Goal: Task Accomplishment & Management: Use online tool/utility

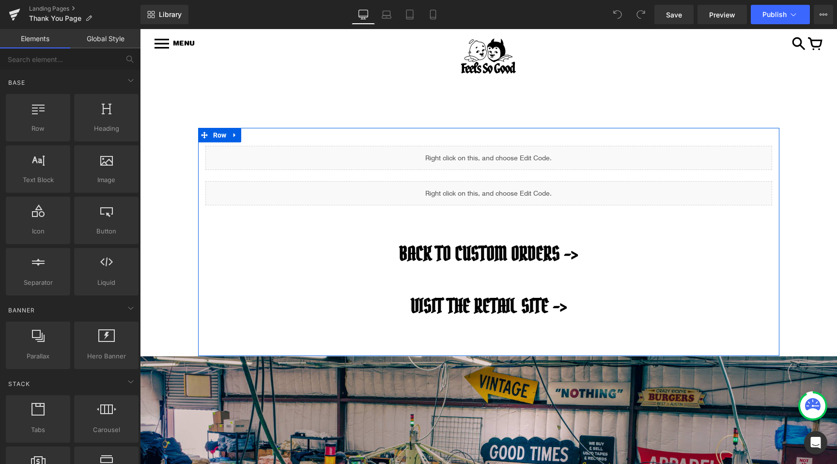
scroll to position [29, 0]
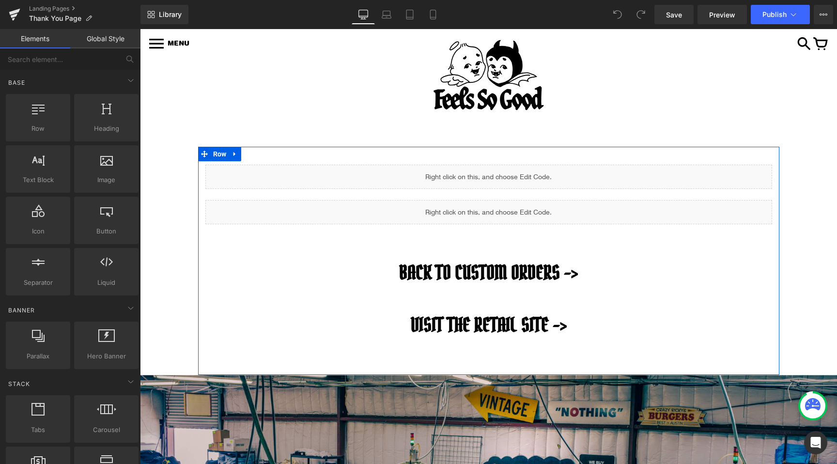
click at [495, 168] on div "Liquid" at bounding box center [488, 177] width 566 height 24
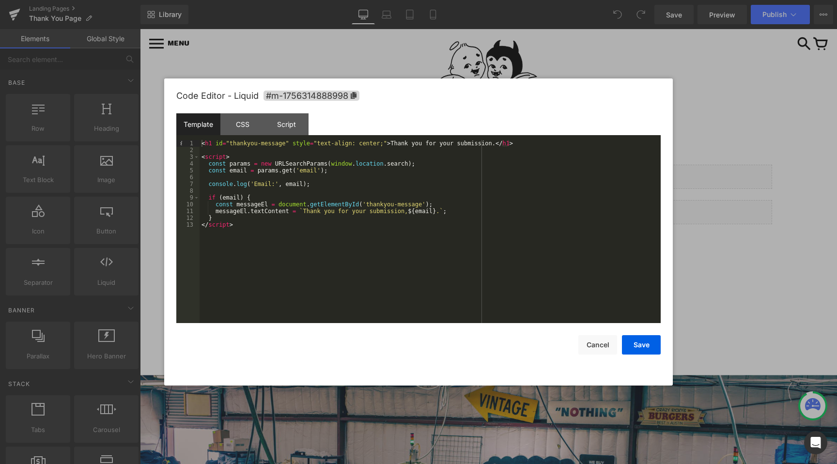
click at [681, 131] on div at bounding box center [418, 232] width 837 height 464
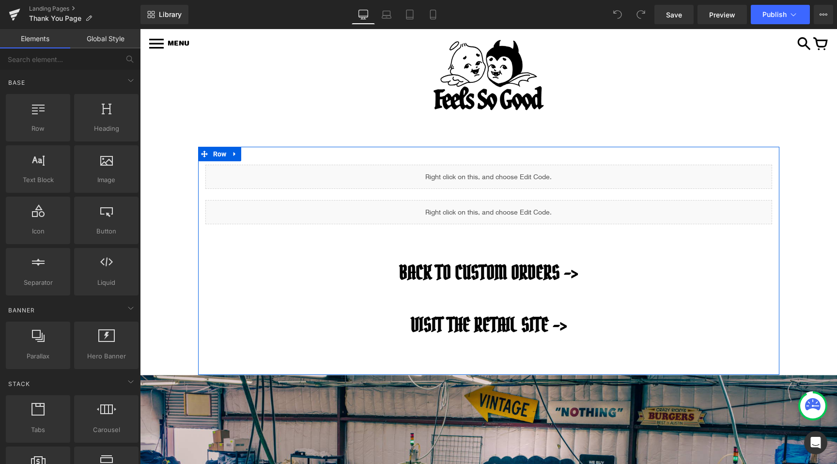
click at [501, 210] on div "Liquid" at bounding box center [488, 212] width 566 height 24
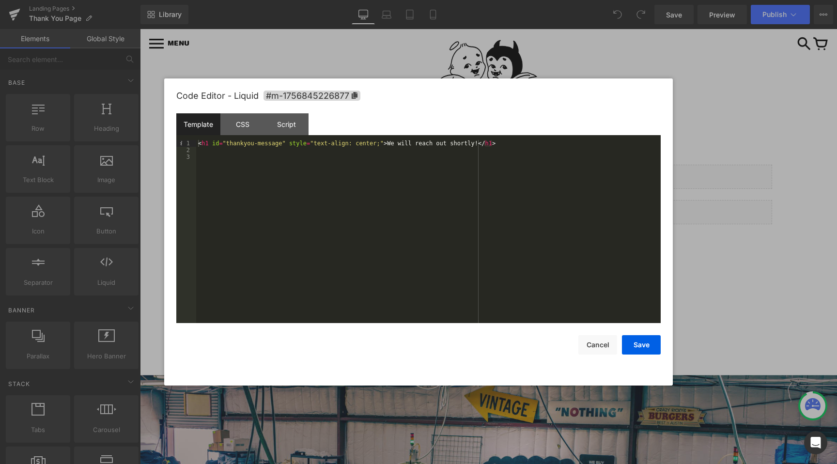
click at [679, 217] on div at bounding box center [418, 232] width 837 height 464
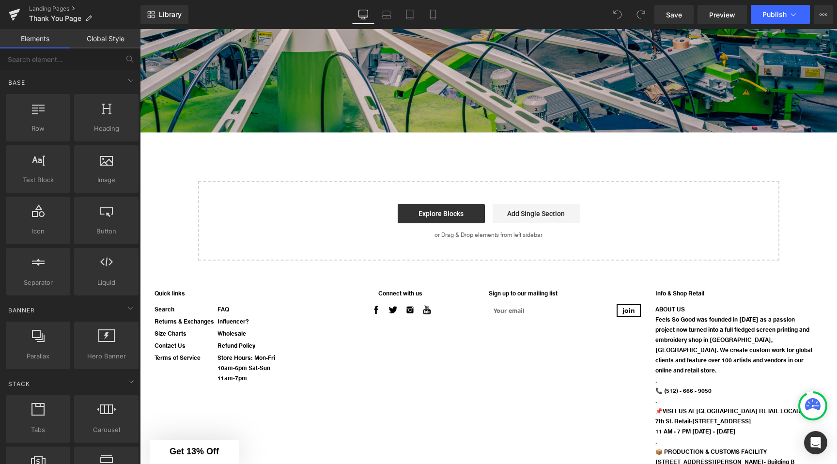
scroll to position [0, 0]
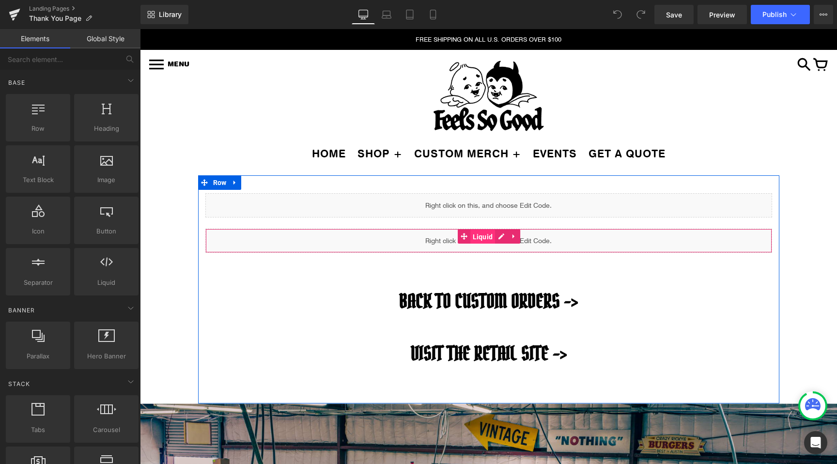
click at [482, 237] on span "Liquid" at bounding box center [482, 236] width 25 height 15
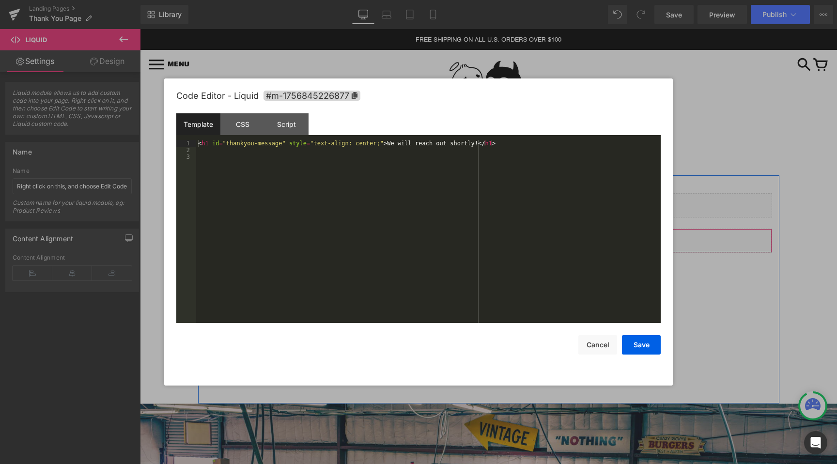
click at [500, 237] on div "Liquid" at bounding box center [488, 241] width 566 height 24
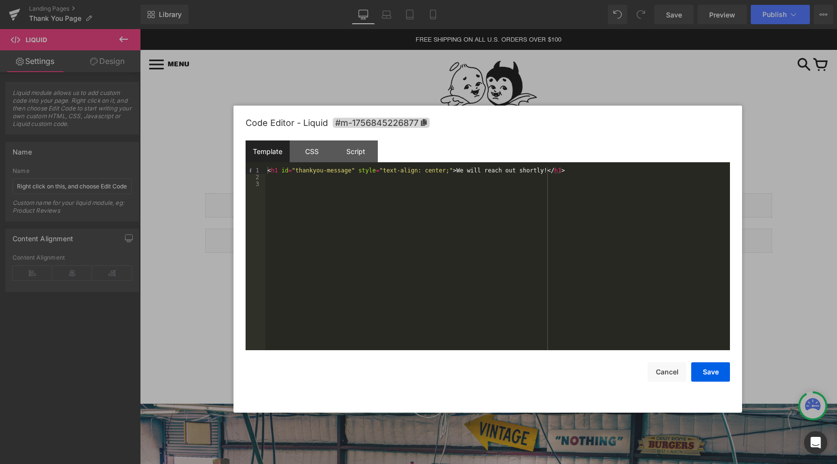
drag, startPoint x: 444, startPoint y: 86, endPoint x: 507, endPoint y: 116, distance: 70.0
click at [507, 116] on div "Code Editor - Liquid #m-1756845226877" at bounding box center [487, 123] width 484 height 35
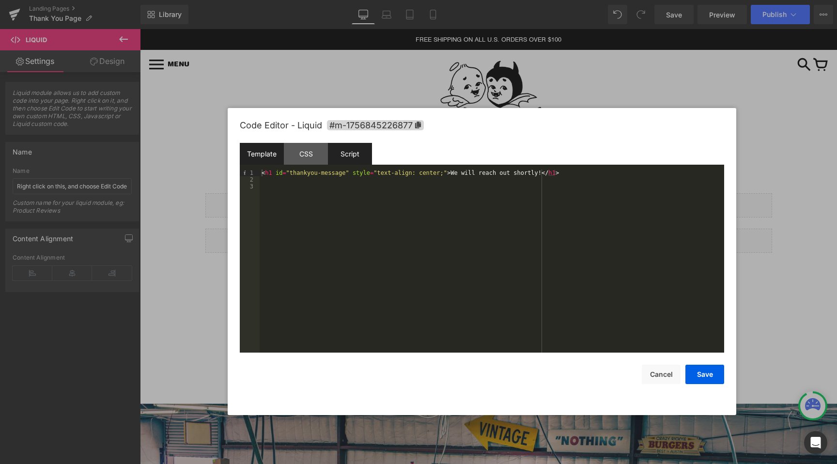
click at [347, 161] on div "Script" at bounding box center [350, 154] width 44 height 22
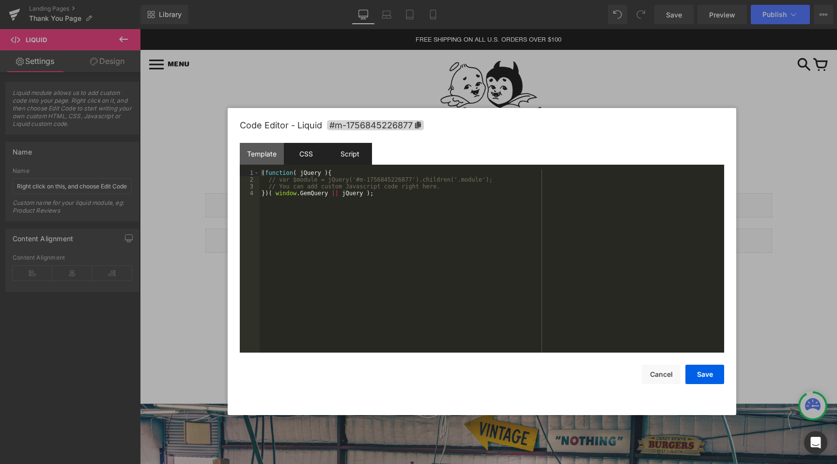
click at [307, 152] on div "CSS" at bounding box center [306, 154] width 44 height 22
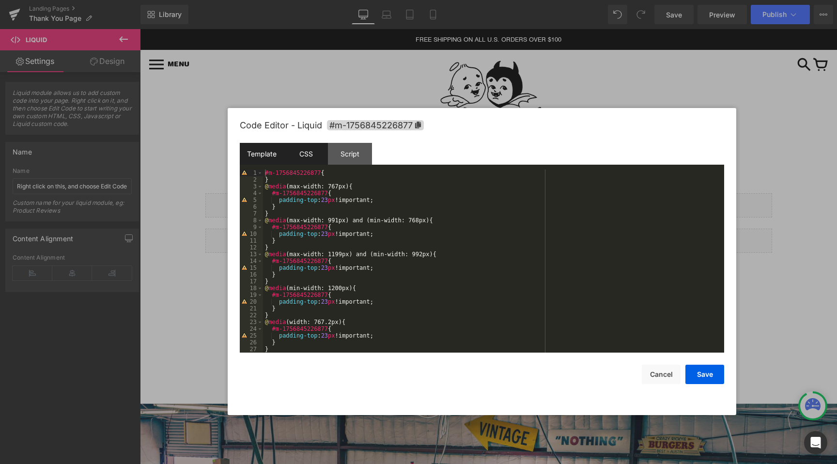
click at [260, 147] on div "Template" at bounding box center [262, 154] width 44 height 22
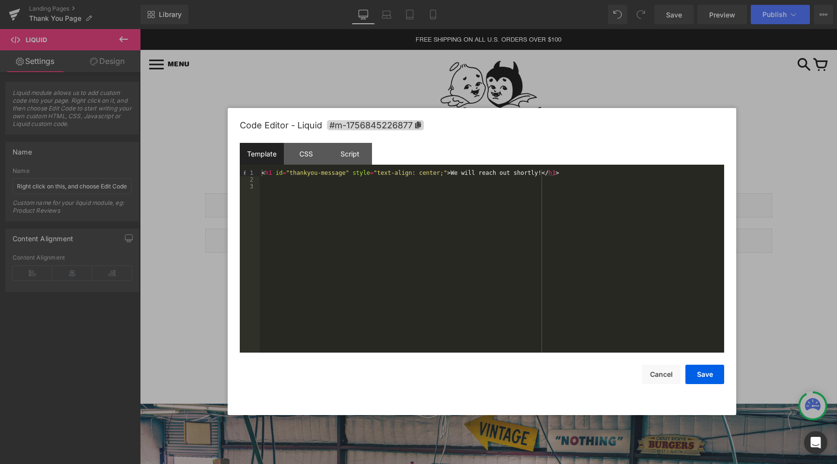
click at [813, 319] on div at bounding box center [418, 232] width 837 height 464
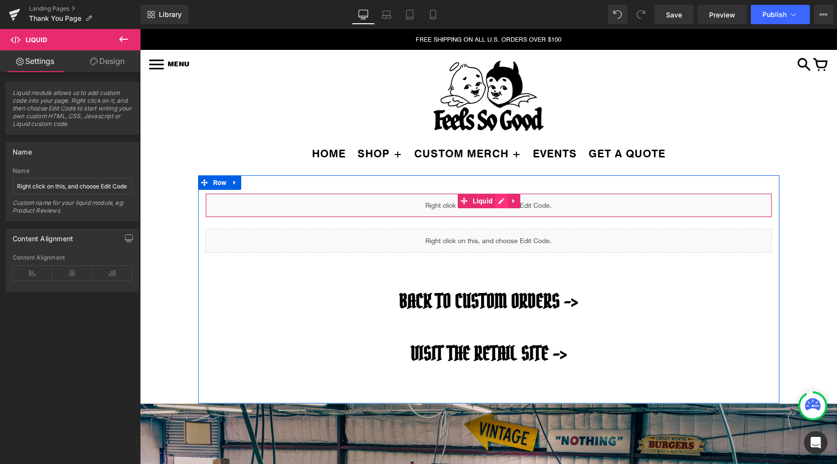
click at [499, 198] on div "Liquid" at bounding box center [488, 205] width 566 height 24
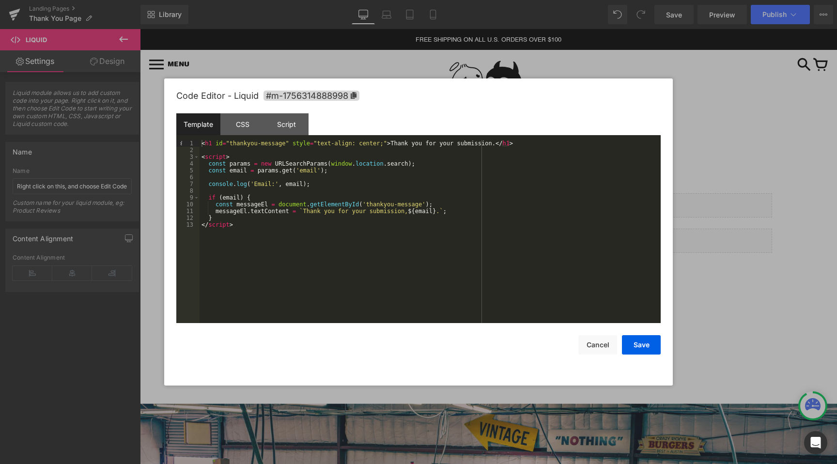
click at [737, 259] on div at bounding box center [418, 232] width 837 height 464
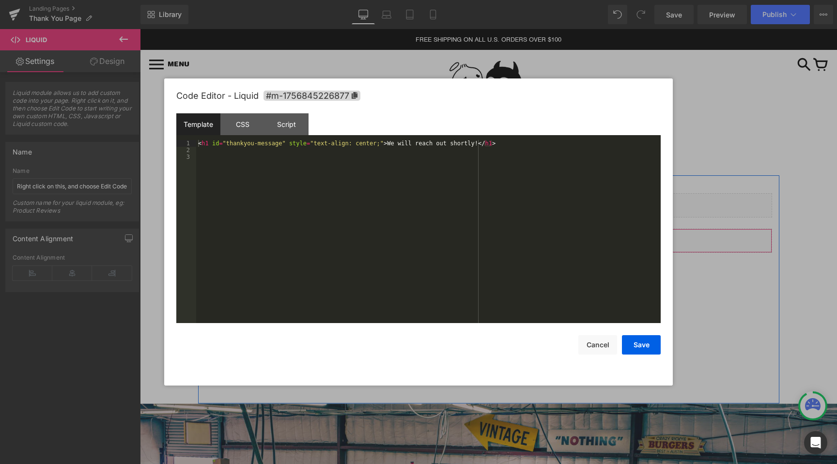
click at [498, 238] on div "Liquid" at bounding box center [488, 241] width 566 height 24
click at [701, 280] on div at bounding box center [418, 232] width 837 height 464
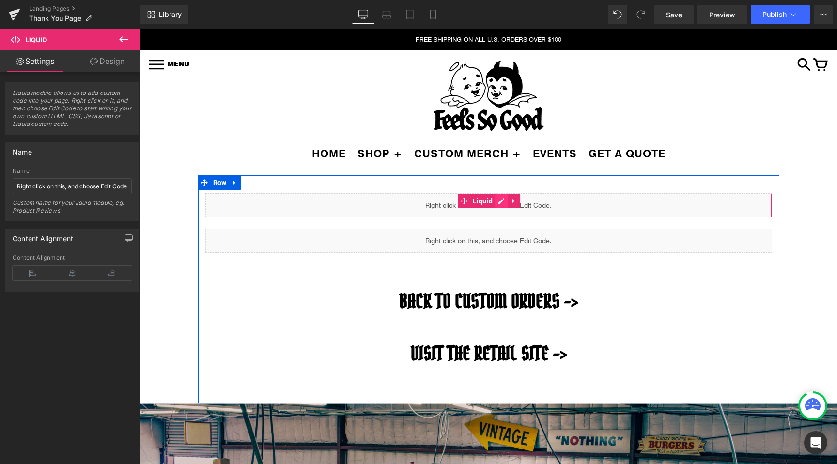
click at [499, 197] on div "Liquid" at bounding box center [488, 205] width 566 height 24
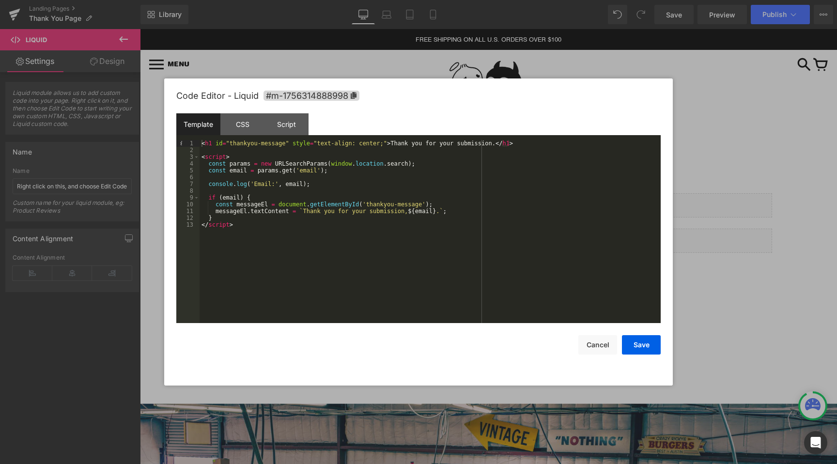
click at [751, 175] on div at bounding box center [418, 232] width 837 height 464
click at [498, 199] on div "Liquid" at bounding box center [488, 205] width 566 height 24
click at [694, 266] on div at bounding box center [418, 232] width 837 height 464
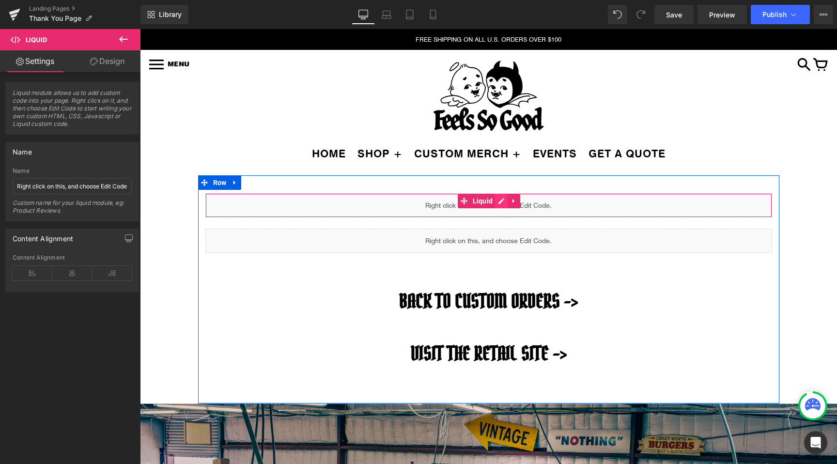
click at [502, 206] on div "Liquid" at bounding box center [488, 205] width 566 height 24
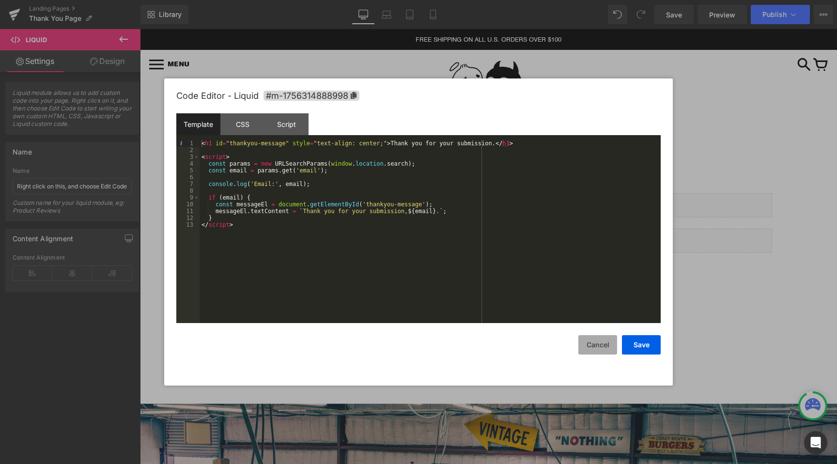
click at [584, 335] on button "Cancel" at bounding box center [597, 344] width 39 height 19
